Goal: Information Seeking & Learning: Learn about a topic

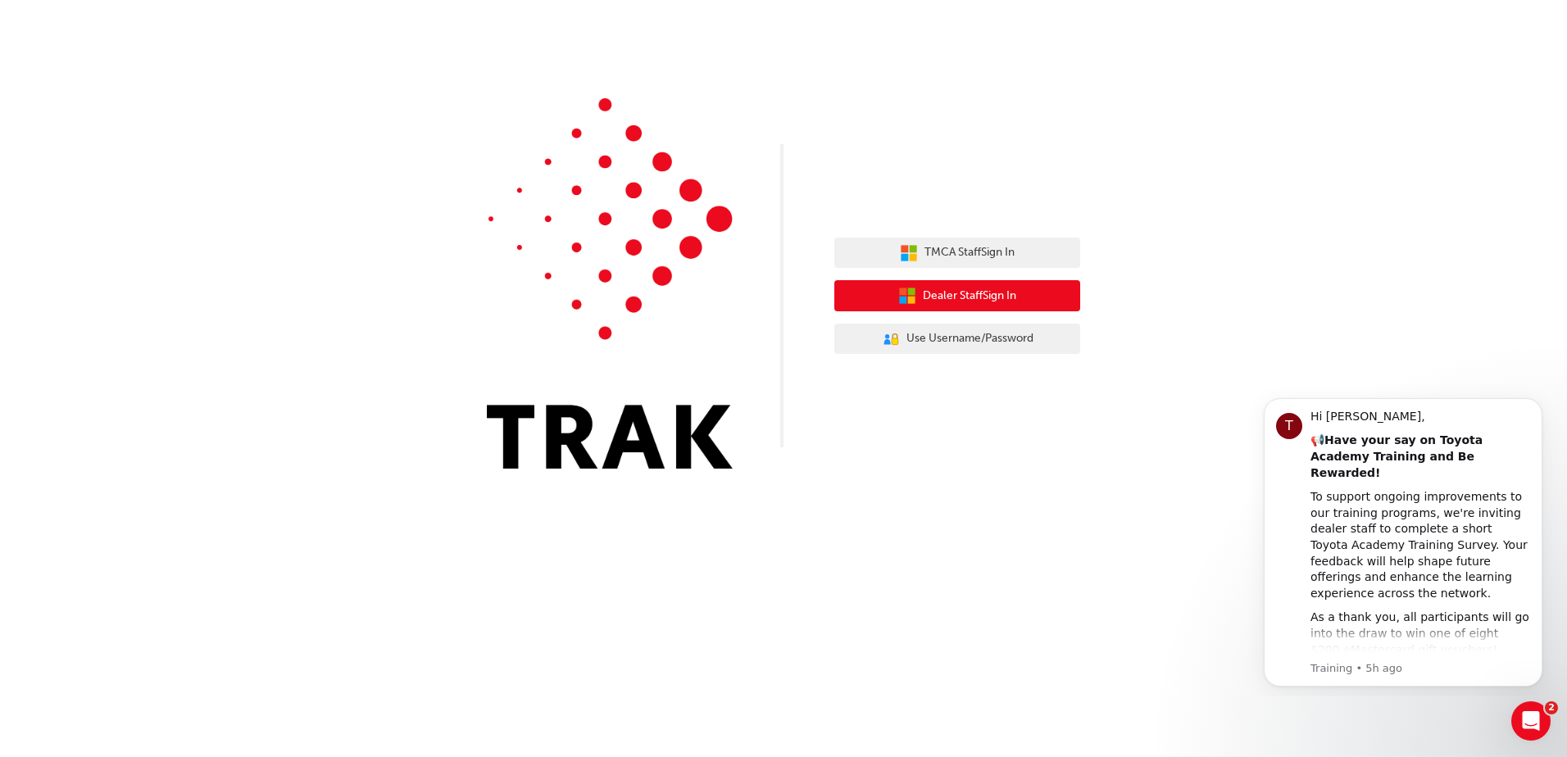
click at [945, 293] on span "Dealer Staff Sign In" at bounding box center [969, 296] width 93 height 19
